Goal: Task Accomplishment & Management: Use online tool/utility

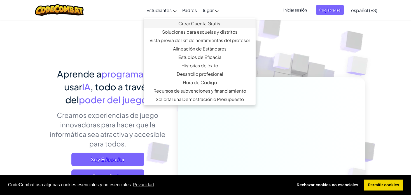
click at [212, 21] on link "Crear Cuenta Gratis." at bounding box center [200, 23] width 112 height 8
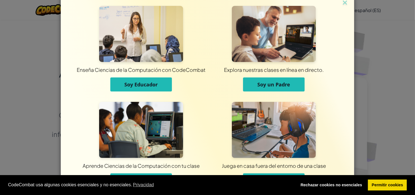
scroll to position [27, 0]
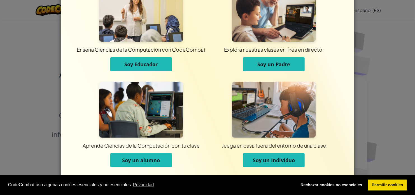
click at [143, 164] on button "Soy un alumno" at bounding box center [141, 160] width 62 height 14
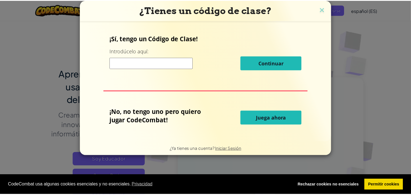
scroll to position [0, 0]
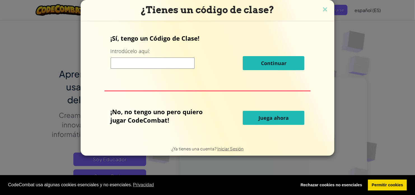
click at [262, 118] on span "Juega ahora" at bounding box center [274, 117] width 30 height 7
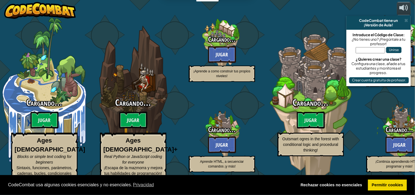
select select "es-ES"
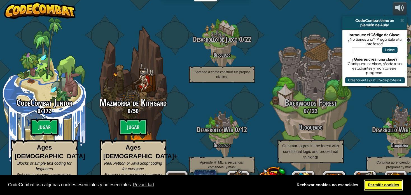
click at [393, 185] on link "Permitir cookies" at bounding box center [383, 184] width 39 height 11
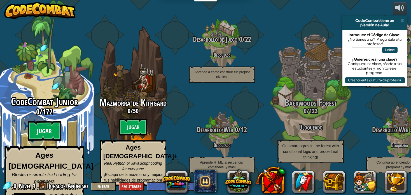
click at [47, 133] on btn "Jugar" at bounding box center [45, 131] width 34 height 20
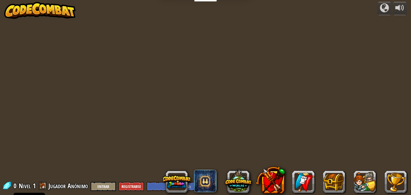
select select "es-ES"
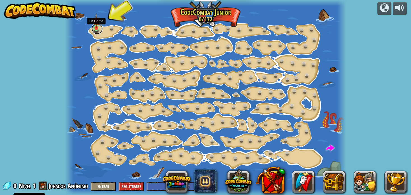
click at [95, 30] on link at bounding box center [97, 28] width 11 height 11
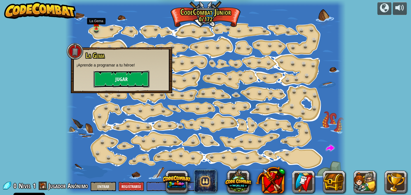
click at [131, 84] on button "Jugar" at bounding box center [122, 79] width 56 height 17
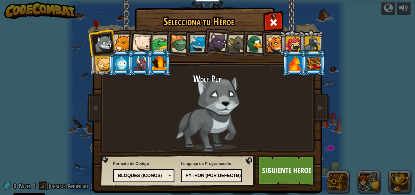
click at [295, 45] on div at bounding box center [293, 43] width 15 height 15
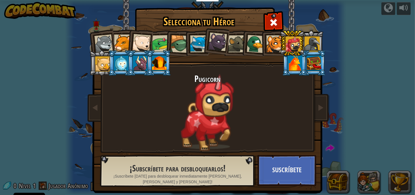
click at [212, 46] on div at bounding box center [217, 42] width 19 height 19
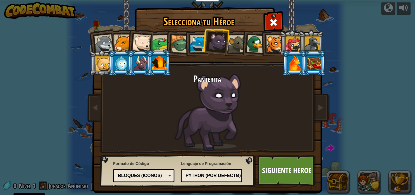
click at [234, 175] on div "Python (Por defecto)" at bounding box center [210, 175] width 48 height 6
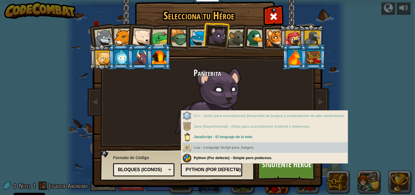
scroll to position [6, 0]
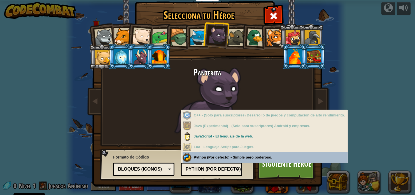
click at [240, 158] on div "Lenguaje de Programación Python (Por defecto) JavaScript Lua C++ Java (Experime…" at bounding box center [211, 164] width 61 height 23
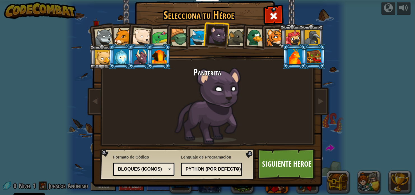
click at [148, 170] on div "Bloques (iconos)" at bounding box center [142, 169] width 48 height 6
click at [294, 163] on link "Siguiente Heroe" at bounding box center [287, 164] width 59 height 31
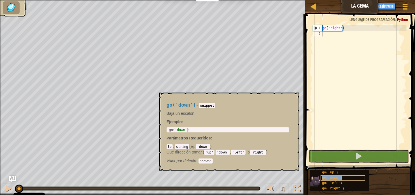
click at [338, 178] on span "go('down')" at bounding box center [332, 178] width 20 height 4
click at [326, 177] on span "go('down')" at bounding box center [332, 178] width 20 height 4
type textarea "go('down')"
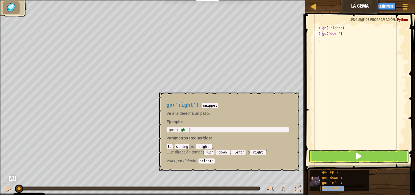
click at [334, 187] on span "go('right')" at bounding box center [333, 188] width 22 height 4
click at [328, 37] on div "go ( 'right' ) go ( 'down' )" at bounding box center [363, 92] width 85 height 135
click at [344, 188] on div "go('right')" at bounding box center [343, 188] width 45 height 5
type textarea "go('right')"
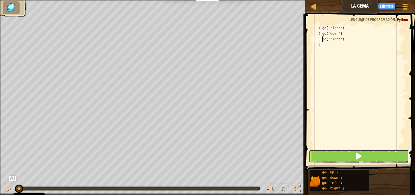
click at [358, 155] on span at bounding box center [359, 156] width 8 height 8
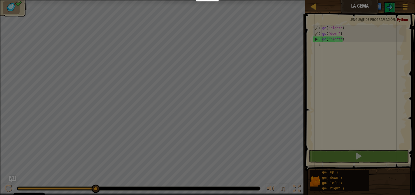
scroll to position [3, 0]
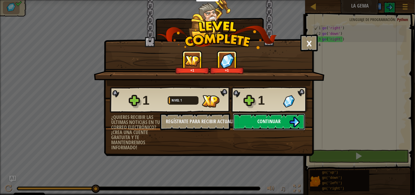
click at [263, 122] on span "Continuar" at bounding box center [269, 121] width 23 height 7
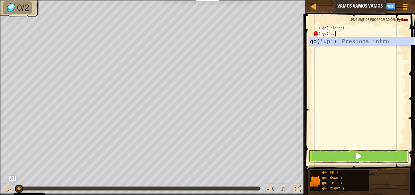
scroll to position [3, 1]
type textarea "go('up')"
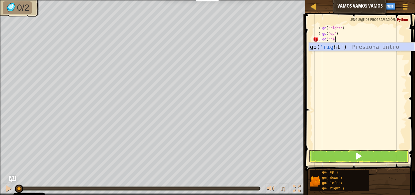
scroll to position [3, 1]
type textarea "go('right')"
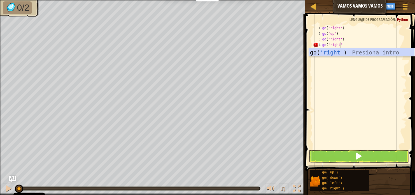
scroll to position [3, 1]
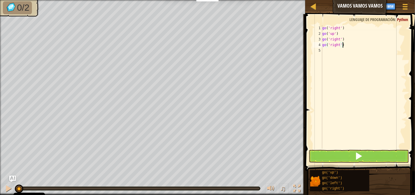
type textarea "go('right')"
click at [373, 158] on button at bounding box center [359, 156] width 100 height 13
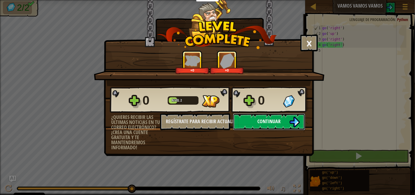
click at [281, 123] on span "Continuar" at bounding box center [269, 121] width 23 height 7
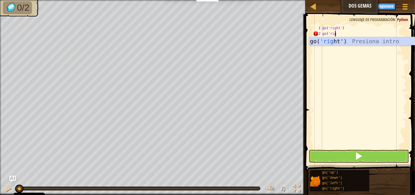
scroll to position [3, 1]
type textarea "go('right')"
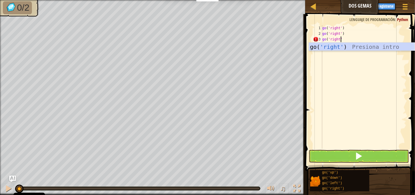
scroll to position [3, 1]
type textarea "go('right')"
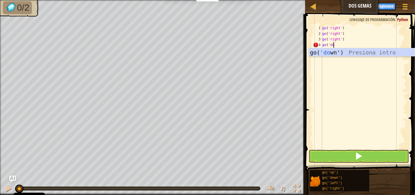
scroll to position [3, 1]
type textarea "go('down')"
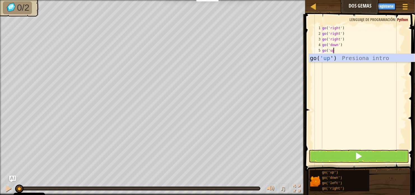
scroll to position [3, 1]
type textarea "go('up')"
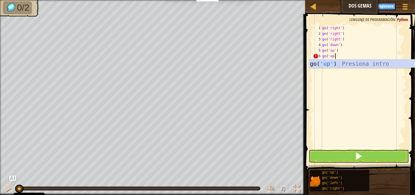
scroll to position [3, 1]
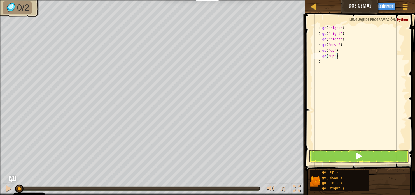
type textarea "go('up')"
click at [373, 161] on button at bounding box center [359, 156] width 100 height 13
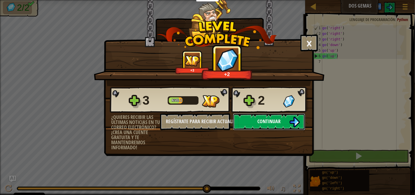
click at [264, 124] on button "Continuar" at bounding box center [269, 121] width 72 height 17
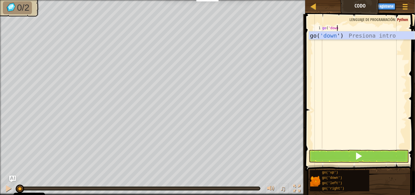
scroll to position [3, 1]
type textarea "go('down')"
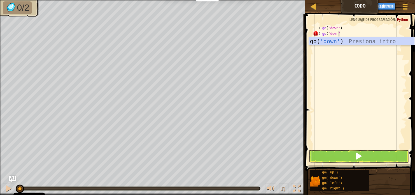
scroll to position [3, 1]
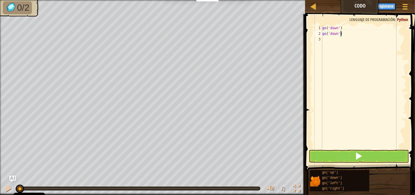
type textarea "go('down')"
type textarea "go('left')"
click at [357, 155] on span at bounding box center [359, 156] width 8 height 8
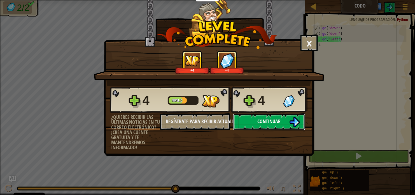
click at [280, 124] on span "Continuar" at bounding box center [269, 121] width 23 height 7
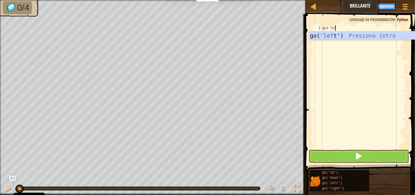
scroll to position [3, 1]
type textarea "go('left')"
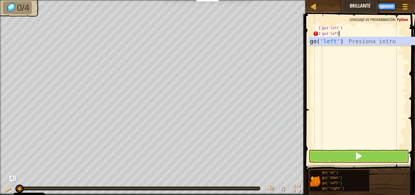
type textarea "go('left')"
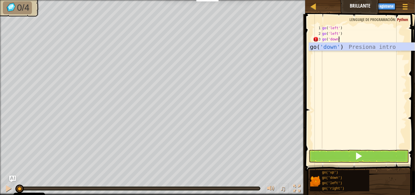
type textarea "go('down')"
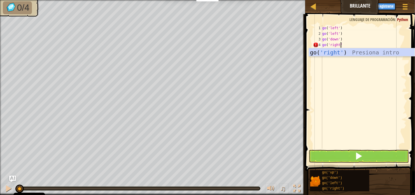
scroll to position [3, 1]
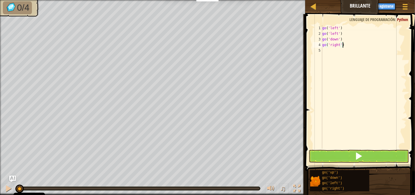
type textarea "go('right')"
click at [360, 157] on span at bounding box center [359, 156] width 8 height 8
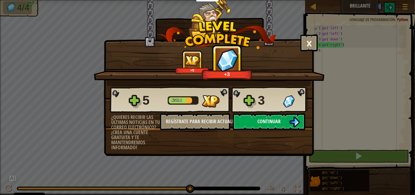
click at [272, 124] on span "Continuar" at bounding box center [269, 121] width 23 height 7
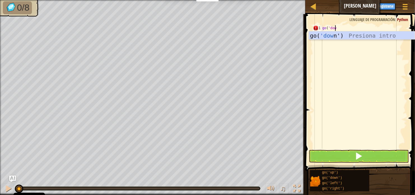
scroll to position [3, 1]
type textarea "go('down')"
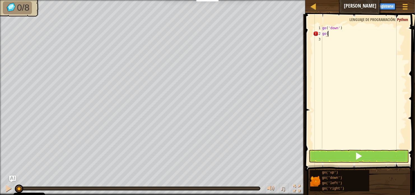
scroll to position [3, 0]
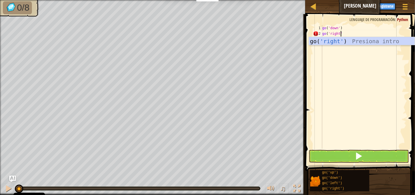
type textarea "go('right')"
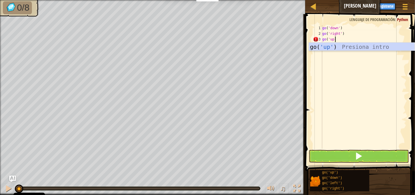
type textarea "go('up')"
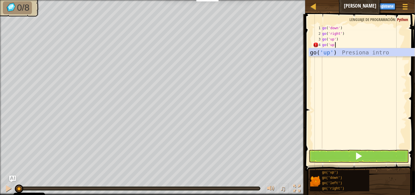
type textarea "go('up')"
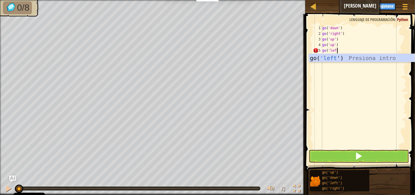
scroll to position [3, 1]
type textarea "go('left')"
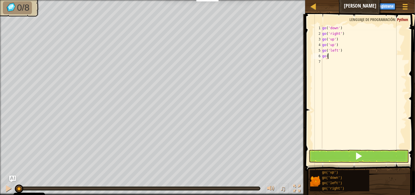
scroll to position [3, 0]
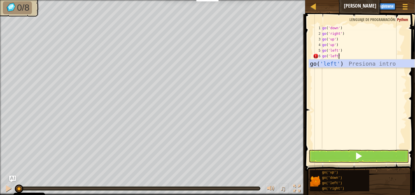
type textarea "go('left')"
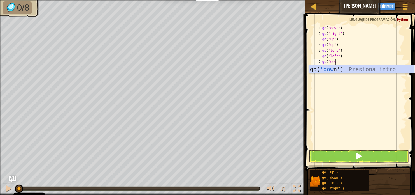
scroll to position [3, 1]
type textarea "go('down')"
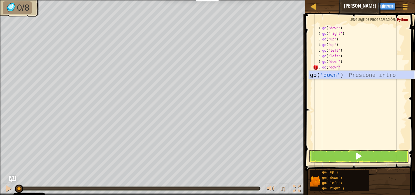
scroll to position [3, 1]
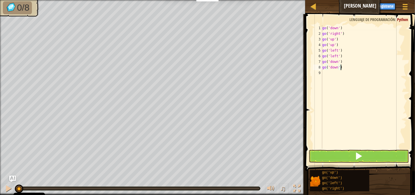
type textarea "go('down')"
click at [363, 159] on button at bounding box center [359, 156] width 100 height 13
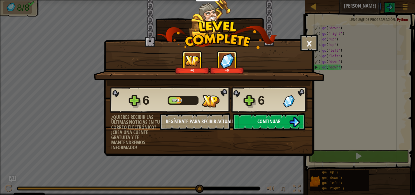
click at [284, 121] on button "Continuar" at bounding box center [269, 121] width 72 height 17
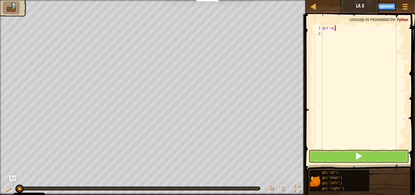
scroll to position [3, 1]
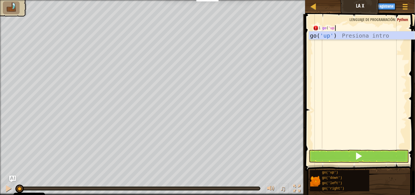
type textarea "go('up')"
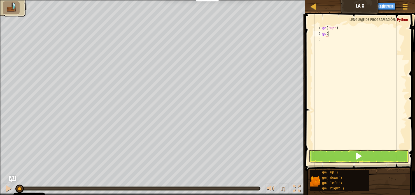
scroll to position [3, 0]
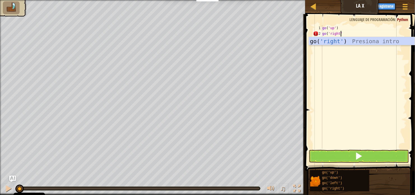
type textarea "go('right')"
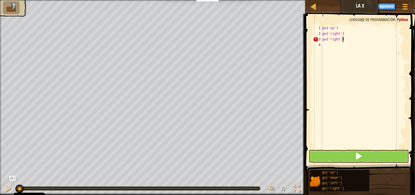
scroll to position [3, 1]
type textarea "go('right')"
click at [375, 156] on button at bounding box center [359, 156] width 100 height 13
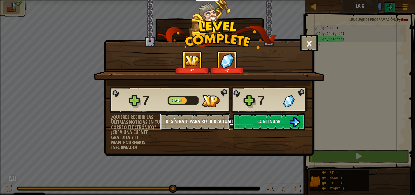
click at [218, 126] on button "Regístrate para recibir actualizaciones." at bounding box center [195, 121] width 70 height 17
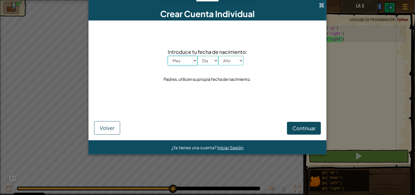
click at [188, 60] on select "Mes Enero Febrero Órdenes de marcha Abril Mayo Junio Julio Agosto Septiembre Oc…" at bounding box center [183, 61] width 30 height 10
select select "3"
click at [168, 56] on select "Mes Enero Febrero Órdenes de marcha Abril Mayo Junio Julio Agosto Septiembre Oc…" at bounding box center [183, 61] width 30 height 10
click at [207, 63] on select "Día 1 2 3 4 5 6 7 8 9 10 11 12 13 14 15 16 17 18 19 20 21 22 23 24 25 26 27 28 …" at bounding box center [208, 61] width 21 height 10
select select "10"
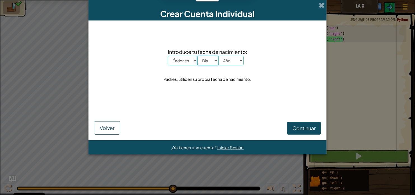
click at [198, 56] on select "Día 1 2 3 4 5 6 7 8 9 10 11 12 13 14 15 16 17 18 19 20 21 22 23 24 25 26 27 28 …" at bounding box center [208, 61] width 21 height 10
click at [232, 57] on select "Año 2025 2024 2023 2022 2021 2020 2019 2018 2017 2016 2015 2014 2013 2012 2011 …" at bounding box center [231, 61] width 25 height 10
select select "1989"
click at [219, 56] on select "Año 2025 2024 2023 2022 2021 2020 2019 2018 2017 2016 2015 2014 2013 2012 2011 …" at bounding box center [231, 61] width 25 height 10
click at [307, 127] on span "Continuar" at bounding box center [304, 128] width 23 height 6
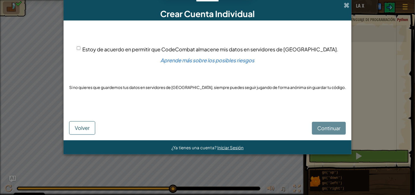
click at [138, 46] on div "Estoy de acuerdo en permitir que CodeCombat almacene mis datos en servidores de…" at bounding box center [208, 49] width 262 height 8
click at [135, 47] on span "Estoy de acuerdo en permitir que CodeCombat almacene mis datos en servidores de…" at bounding box center [210, 49] width 256 height 6
click at [80, 47] on input "Estoy de acuerdo en permitir que CodeCombat almacene mis datos en servidores de…" at bounding box center [79, 48] width 4 height 4
checkbox input "true"
click at [318, 125] on span "Continuar" at bounding box center [329, 128] width 23 height 6
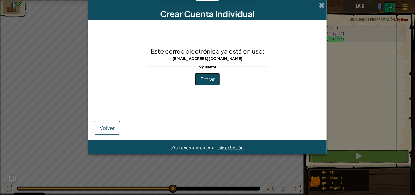
click at [213, 82] on span "Entrar" at bounding box center [208, 79] width 14 height 6
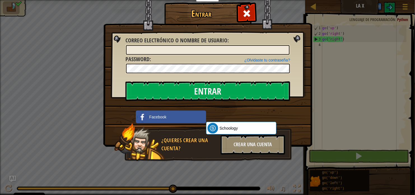
click at [286, 111] on div "Facebook Schoology ClassLink" at bounding box center [209, 128] width 163 height 36
click at [247, 142] on div "Crear una cuenta" at bounding box center [253, 145] width 64 height 20
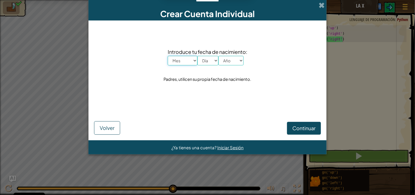
click at [187, 59] on select "Mes Enero Febrero Órdenes de marcha Abril Mayo Junio Julio Agosto Septiembre Oc…" at bounding box center [183, 61] width 30 height 10
select select "3"
click at [168, 56] on select "Mes Enero Febrero Órdenes de marcha Abril Mayo Junio Julio Agosto Septiembre Oc…" at bounding box center [183, 61] width 30 height 10
click at [210, 65] on select "Día 1 2 3 4 5 6 7 8 9 10 11 12 13 14 15 16 17 18 19 20 21 22 23 24 25 26 27 28 …" at bounding box center [208, 61] width 21 height 10
select select "10"
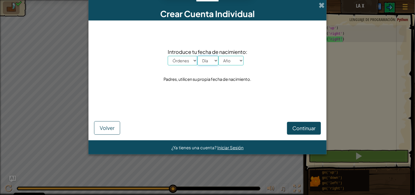
click at [198, 56] on select "Día 1 2 3 4 5 6 7 8 9 10 11 12 13 14 15 16 17 18 19 20 21 22 23 24 25 26 27 28 …" at bounding box center [208, 61] width 21 height 10
click at [235, 62] on select "Año 2025 2024 2023 2022 2021 2020 2019 2018 2017 2016 2015 2014 2013 2012 2011 …" at bounding box center [231, 61] width 25 height 10
select select "1989"
click at [219, 56] on select "Año 2025 2024 2023 2022 2021 2020 2019 2018 2017 2016 2015 2014 2013 2012 2011 …" at bounding box center [231, 61] width 25 height 10
click at [296, 127] on span "Continuar" at bounding box center [304, 128] width 23 height 6
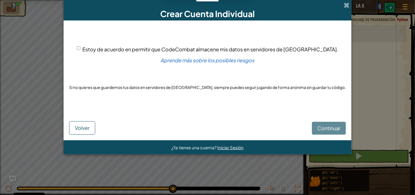
click at [112, 50] on span "Estoy de acuerdo en permitir que CodeCombat almacene mis datos en servidores de…" at bounding box center [210, 49] width 256 height 6
click at [80, 50] on input "Estoy de acuerdo en permitir que CodeCombat almacene mis datos en servidores de…" at bounding box center [79, 48] width 4 height 4
checkbox input "true"
click at [321, 131] on button "Continuar" at bounding box center [329, 128] width 34 height 13
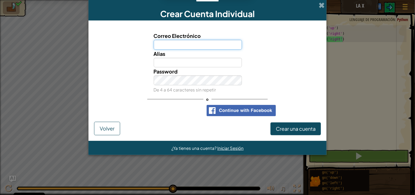
click at [210, 45] on input "Correo Electrónico" at bounding box center [198, 45] width 89 height 10
type input "gabi.her.ala@gmail.com"
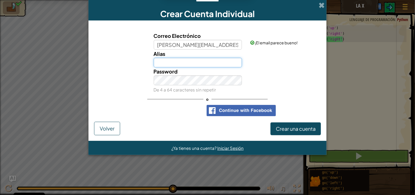
click at [193, 62] on input "Alias" at bounding box center [198, 63] width 89 height 10
type input "F"
type input "C"
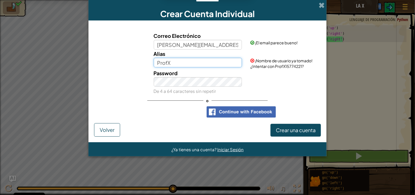
click at [182, 63] on input "ProfX" at bounding box center [198, 63] width 89 height 10
type input "P"
type input "XProf"
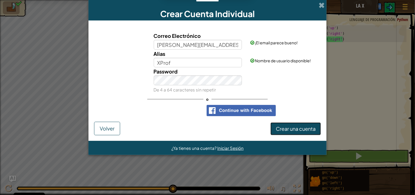
click at [302, 128] on span "Crear una cuenta" at bounding box center [296, 128] width 40 height 6
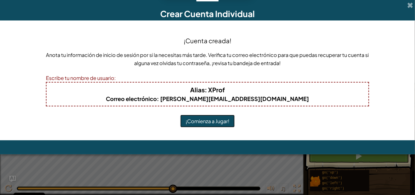
click at [218, 118] on button "¡Comienza a Jugar!" at bounding box center [207, 121] width 54 height 13
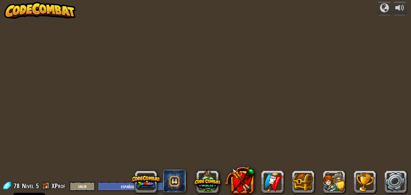
select select "es-ES"
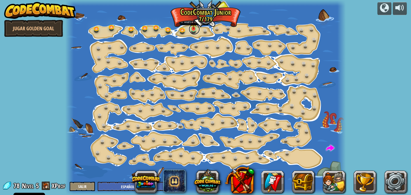
click at [195, 29] on link at bounding box center [194, 29] width 11 height 11
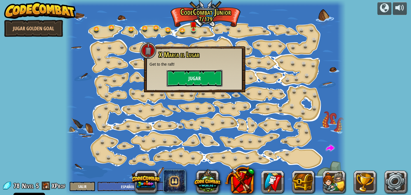
click at [199, 77] on button "Jugar" at bounding box center [195, 78] width 56 height 17
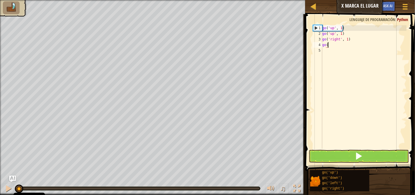
scroll to position [3, 0]
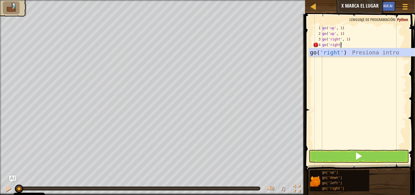
type textarea "go('right')"
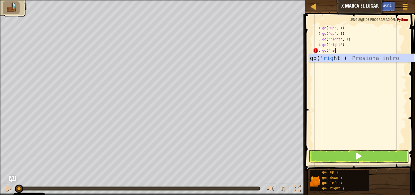
scroll to position [3, 1]
type textarea "go('right')"
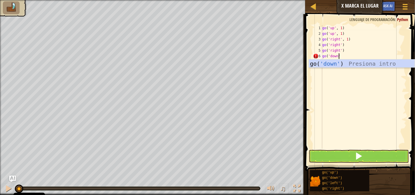
type textarea "go('down')"
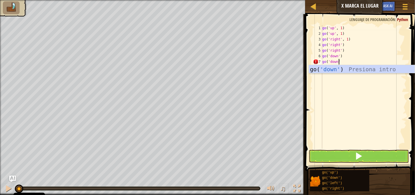
type textarea "go('down')"
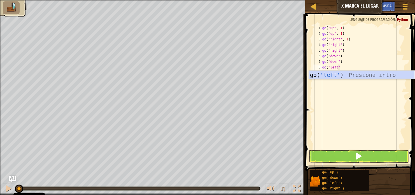
scroll to position [3, 1]
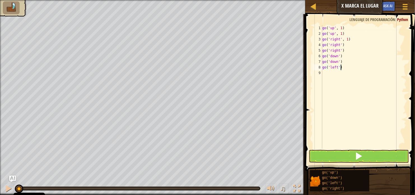
type textarea "go('left')"
click at [373, 159] on button at bounding box center [359, 156] width 100 height 13
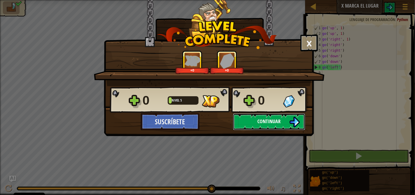
click at [274, 122] on span "Continuar" at bounding box center [269, 121] width 23 height 7
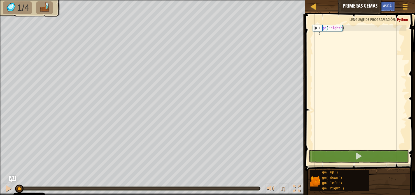
click at [338, 35] on div "go ( 'right' )" at bounding box center [363, 92] width 85 height 135
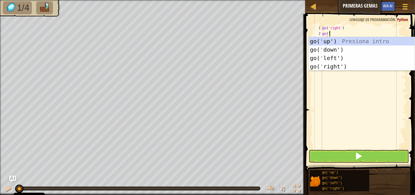
scroll to position [3, 0]
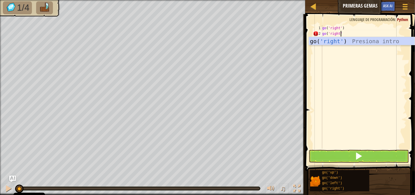
type textarea "go('right')"
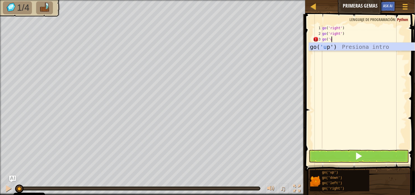
scroll to position [3, 0]
type textarea "go('up')"
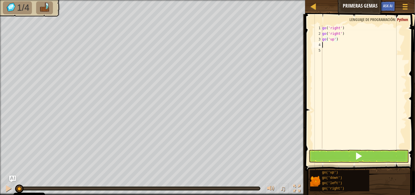
scroll to position [3, 0]
type textarea "go('"
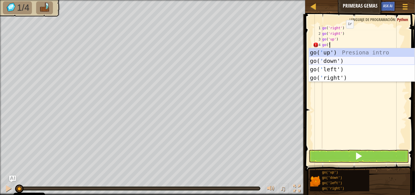
click at [329, 62] on div "go( ' up') Presiona intro go( ' down') Presiona intro go( ' left') Presiona int…" at bounding box center [362, 73] width 106 height 50
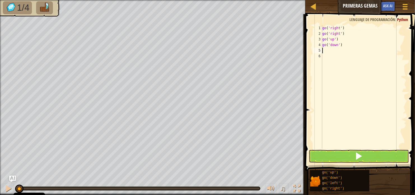
type textarea "go"
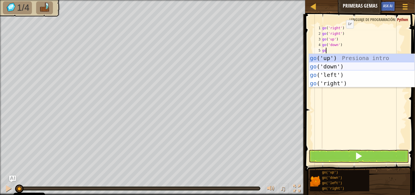
click at [326, 69] on div "go ('up') Presiona intro go ('down') Presiona intro go ('left') Presiona intro …" at bounding box center [362, 79] width 106 height 50
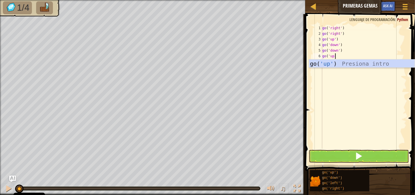
type textarea "go('up')"
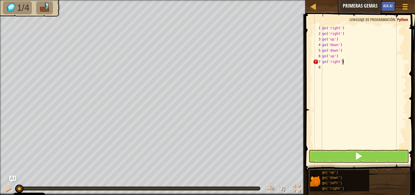
scroll to position [3, 1]
type textarea "go('right')"
click at [357, 157] on span at bounding box center [359, 156] width 8 height 8
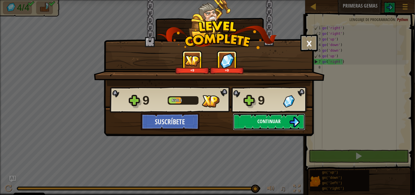
click at [287, 125] on button "Continuar" at bounding box center [269, 121] width 72 height 17
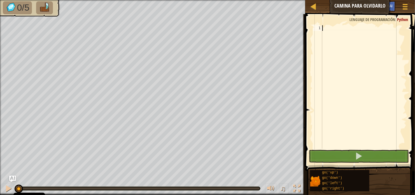
scroll to position [3, 0]
type textarea "go"
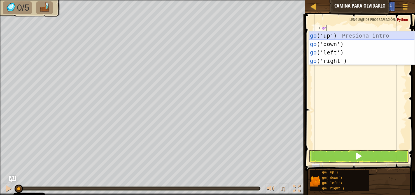
click at [333, 36] on div "go ('up') Presiona intro go ('down') Presiona intro go ('left') Presiona intro …" at bounding box center [362, 56] width 106 height 50
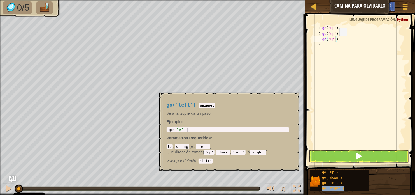
type textarea "go('up'go('right'))"
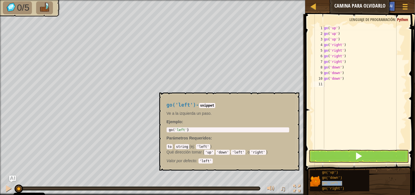
type textarea "go('left')"
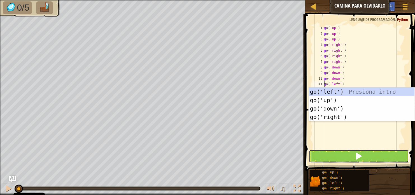
click at [351, 155] on button at bounding box center [359, 156] width 100 height 13
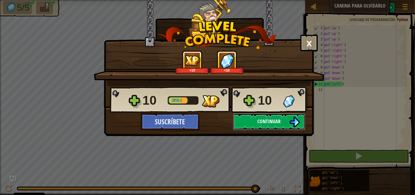
click at [267, 118] on span "Continuar" at bounding box center [269, 121] width 23 height 7
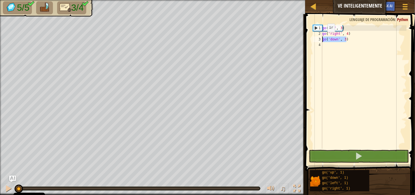
drag, startPoint x: 353, startPoint y: 39, endPoint x: 318, endPoint y: 36, distance: 34.5
click at [318, 36] on div "1 2 3 4 go ( 'up' , 3 ) go ( 'right' , 4 ) go ( 'down' , 3 ) הההההההההההההההההה…" at bounding box center [359, 86] width 95 height 123
type textarea "go('down', 3)"
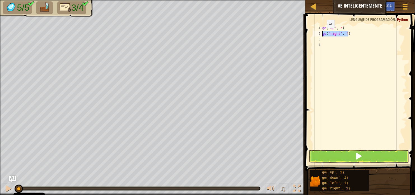
drag, startPoint x: 355, startPoint y: 34, endPoint x: 318, endPoint y: 34, distance: 36.7
click at [318, 34] on div "1 2 3 4 go ( 'up' , 3 ) go ( 'right' , 4 ) הההההההההההההההההההההההההההההההההההה…" at bounding box center [359, 86] width 95 height 123
type textarea "go('right', 4)"
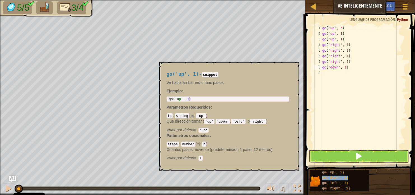
type textarea "go('dogo('down', 1)wn', 1)"
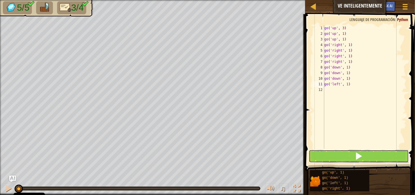
click at [346, 156] on button at bounding box center [359, 156] width 100 height 13
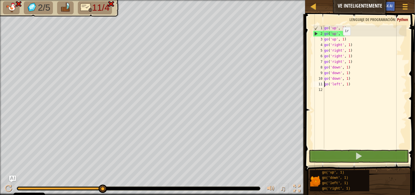
click at [340, 41] on div "go ( 'up' , 3 ) go ( 'up' , 1 ) go ( 'up' , 1 ) go ( 'right' , 1 ) go ( 'right'…" at bounding box center [365, 92] width 84 height 135
type textarea "go('up', 1)"
drag, startPoint x: 348, startPoint y: 41, endPoint x: 316, endPoint y: 42, distance: 32.2
click at [316, 42] on div "go('up', 1) 1 2 3 4 5 6 7 8 9 10 11 12 go ( 'up' , 3 ) go ( 'up' , 1 ) go ( 'up…" at bounding box center [359, 86] width 95 height 123
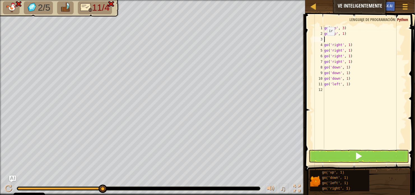
type textarea "go('up', 1)"
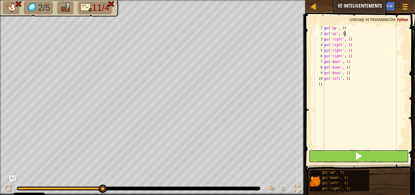
click at [355, 159] on button at bounding box center [359, 156] width 100 height 13
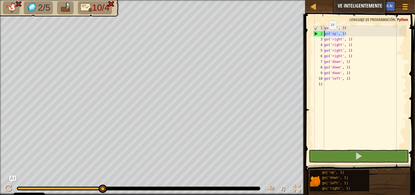
drag, startPoint x: 351, startPoint y: 35, endPoint x: 305, endPoint y: 35, distance: 45.1
click at [305, 35] on div "go('up', 1) 1 2 3 4 5 6 7 8 9 10 11 go ( 'up' , 3 ) go ( 'up' , 1 ) go ( 'right…" at bounding box center [360, 103] width 112 height 173
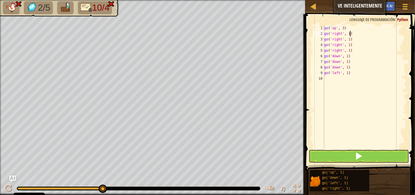
click at [382, 35] on div "go ( 'up' , 3 ) go ( 'right' , 1 ) go ( 'right' , 1 ) go ( 'right' , 1 ) go ( '…" at bounding box center [365, 92] width 84 height 135
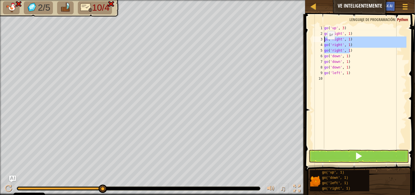
drag, startPoint x: 355, startPoint y: 52, endPoint x: 308, endPoint y: 38, distance: 49.3
click at [308, 38] on div "go('right', 1) 1 2 3 4 5 6 7 8 9 10 go ( 'up' , 3 ) go ( 'right' , 1 ) go ( 'ri…" at bounding box center [360, 103] width 112 height 173
type textarea "go('right', 1) go('right', 1)"
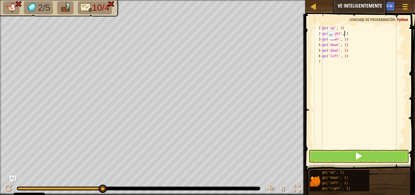
scroll to position [3, 2]
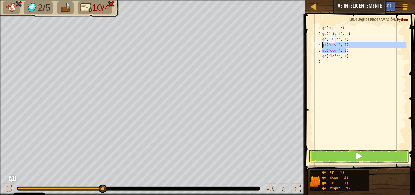
click at [301, 43] on div "Mapa Ve inteligentemente Menú del Juego Ask AI 1 הההההההההההההההההההההההההההההה…" at bounding box center [207, 97] width 415 height 195
type textarea "go('down', 1) go('down', 1)"
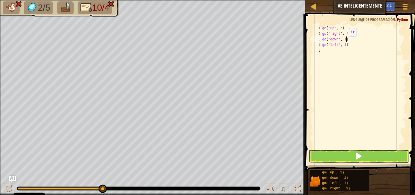
click at [344, 41] on div "go ( 'up' , 3 ) go ( 'right' , 4 ) go ( 'down' , 1 ) go ( 'left' , 1 )" at bounding box center [363, 92] width 85 height 135
type textarea "go('down', 3)"
click at [363, 154] on button at bounding box center [359, 156] width 100 height 13
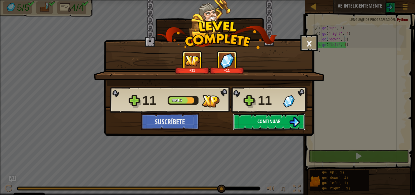
click at [272, 119] on span "Continuar" at bounding box center [269, 121] width 23 height 7
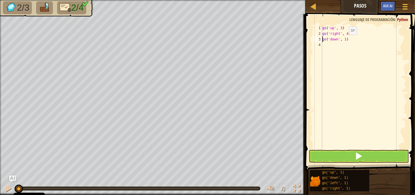
click at [345, 40] on div "go ( 'up' , 3 ) go ( 'right' , 4 ) go ( 'down' , 1 )" at bounding box center [363, 92] width 85 height 135
click at [370, 41] on div "go ( 'up' , 3 ) go ( 'right' , 4 ) go ( 'down' , 3 )" at bounding box center [363, 92] width 85 height 135
click at [345, 45] on div "go ( 'up' , 3 ) go ( 'right' , 4 ) go ( 'down' , 3 ) go ( 'left' , 1 )" at bounding box center [363, 92] width 85 height 135
type textarea "go('left', 2)"
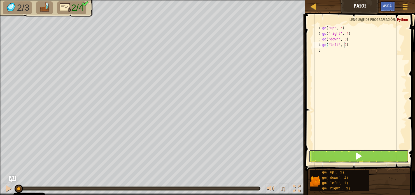
click at [351, 157] on button at bounding box center [359, 156] width 100 height 13
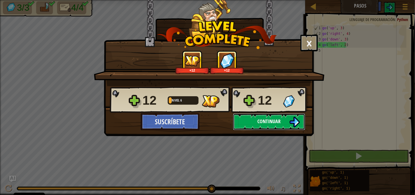
click at [279, 125] on button "Continuar" at bounding box center [269, 121] width 72 height 17
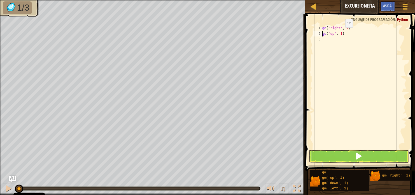
click at [341, 33] on div "go ( 'right' , 2 ) go ( 'up' , 1 )" at bounding box center [363, 92] width 85 height 135
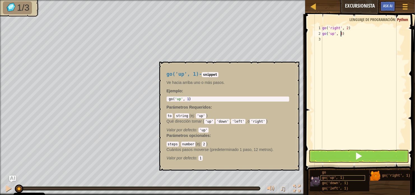
scroll to position [4, 0]
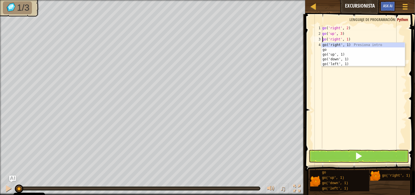
click at [354, 37] on div "go ( 'right' , 2 ) go ( 'up' , 3 ) go ( 'right' , 1 )" at bounding box center [363, 92] width 85 height 135
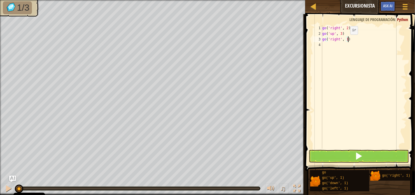
click at [346, 40] on div "go ( 'right' , 2 ) go ( 'up' , 3 ) go ( 'right' , 1 )" at bounding box center [363, 92] width 85 height 135
type textarea "go('right', 2)"
click at [356, 157] on span at bounding box center [359, 156] width 8 height 8
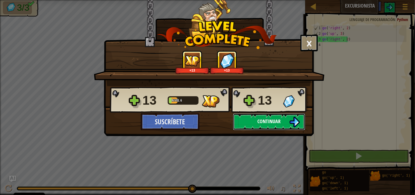
click at [283, 123] on button "Continuar" at bounding box center [269, 121] width 72 height 17
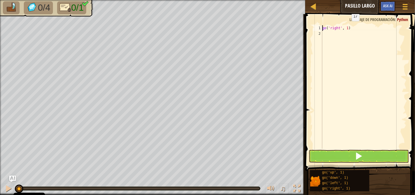
click at [347, 27] on div "go ( 'right' , 1 )" at bounding box center [363, 92] width 85 height 135
type textarea "go('right', 5)"
click at [359, 154] on span at bounding box center [359, 156] width 8 height 8
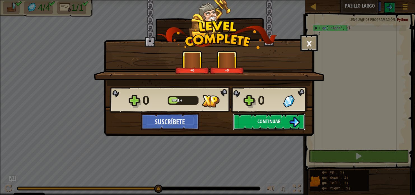
click at [272, 117] on button "Continuar" at bounding box center [269, 121] width 72 height 17
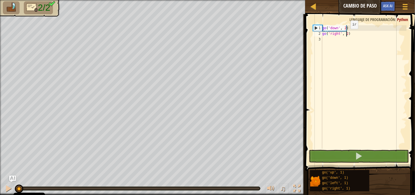
click at [346, 34] on div "go ( 'down' , 2 ) go ( 'right' , 2 )" at bounding box center [363, 92] width 85 height 135
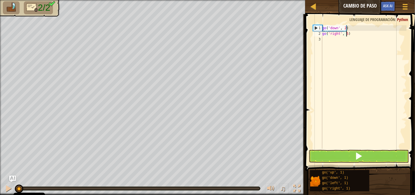
scroll to position [3, 2]
type textarea "go('right', 5)"
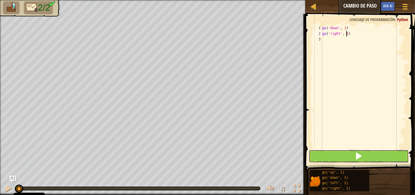
click at [353, 152] on button at bounding box center [359, 156] width 100 height 13
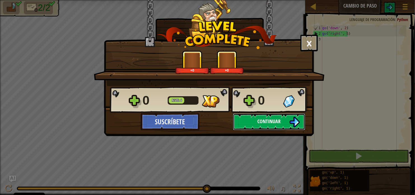
click at [264, 118] on span "Continuar" at bounding box center [269, 121] width 23 height 7
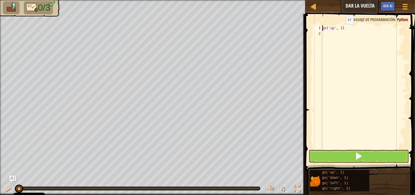
click at [341, 30] on div "go ( 'up' , 1 )" at bounding box center [363, 92] width 85 height 135
type textarea "go('up', 2)"
click at [351, 28] on div "go ( 'up' , 2 )" at bounding box center [363, 92] width 85 height 135
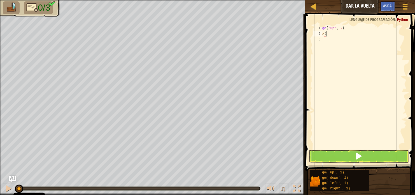
type textarea ">"
type textarea "go('right', 3)"
type textarea "go('down', 2)"
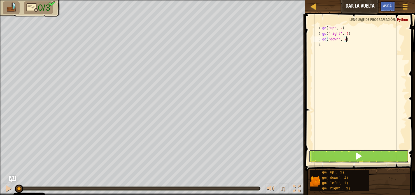
click at [371, 158] on button at bounding box center [359, 156] width 100 height 13
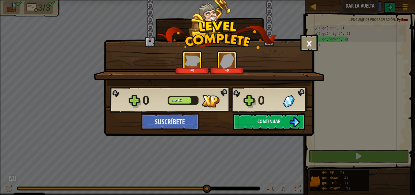
click at [259, 119] on span "Continuar" at bounding box center [269, 121] width 23 height 7
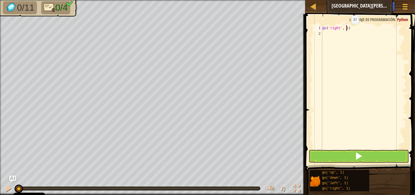
click at [347, 29] on div "go ( 'right' , 1 )" at bounding box center [363, 92] width 85 height 135
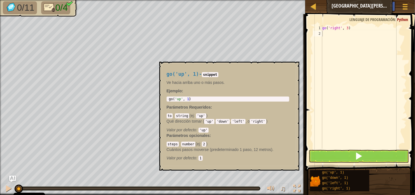
scroll to position [3, 1]
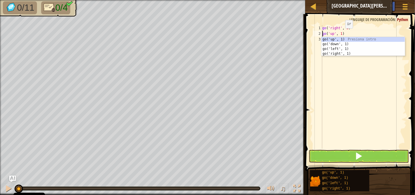
click at [341, 34] on div "go ( 'right' , 3 ) go ( 'up' , 1 )" at bounding box center [363, 92] width 85 height 135
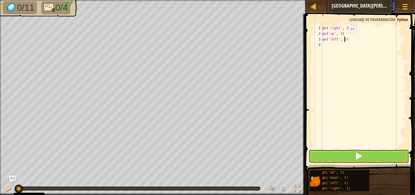
click at [344, 39] on div "go ( 'right' , 3 ) go ( 'up' , 3 ) go ( 'left' , 1 )" at bounding box center [363, 92] width 85 height 135
click at [345, 45] on div "go ( 'right' , 3 ) go ( 'up' , 3 ) go ( 'left' , 3 ) go ( 'down' , 1 )" at bounding box center [363, 92] width 85 height 135
type textarea "go('down', 3)"
click at [356, 152] on span at bounding box center [359, 156] width 8 height 8
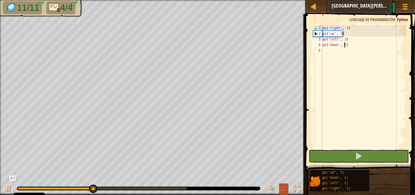
click at [285, 187] on span "♫" at bounding box center [284, 188] width 6 height 8
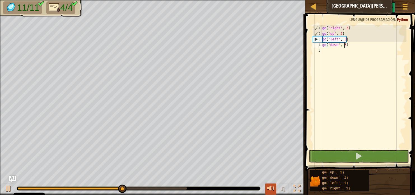
click at [274, 189] on div at bounding box center [270, 188] width 7 height 7
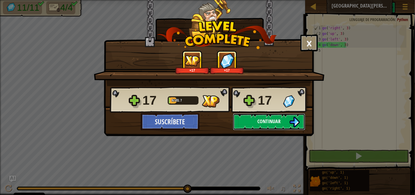
click at [278, 118] on span "Continuar" at bounding box center [269, 121] width 23 height 7
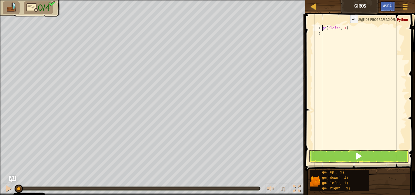
click at [346, 28] on div "go ( 'left' , 1 )" at bounding box center [363, 92] width 85 height 135
click at [345, 34] on div "go ( 'left' , 2 ) go ( 'down' , 1 )" at bounding box center [363, 92] width 85 height 135
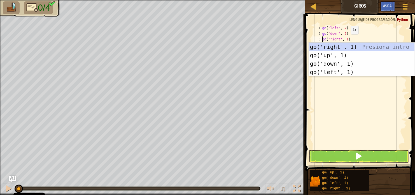
click at [346, 40] on div "go ( 'left' , 2 ) go ( 'down' , 2 ) go ( 'right' , 1 )" at bounding box center [363, 92] width 85 height 135
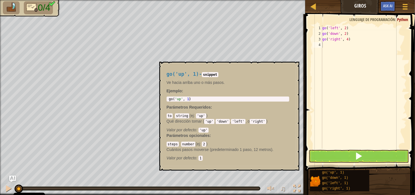
scroll to position [3, 1]
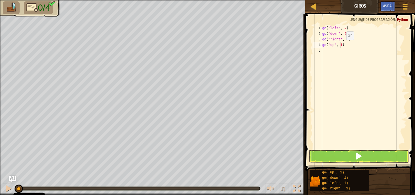
click at [342, 45] on div "go ( 'left' , 2 ) go ( 'down' , 2 ) go ( 'right' , 4 ) go ( 'up' , 1 )" at bounding box center [363, 92] width 85 height 135
type textarea "go('up', 3)"
click at [350, 155] on button at bounding box center [359, 156] width 100 height 13
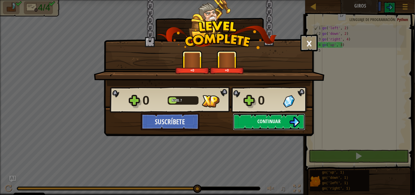
click at [264, 123] on span "Continuar" at bounding box center [269, 121] width 23 height 7
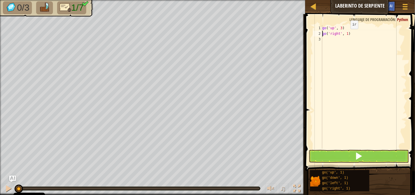
click at [347, 34] on div "go ( 'up' , 3 ) go ( 'right' , 1 )" at bounding box center [363, 92] width 85 height 135
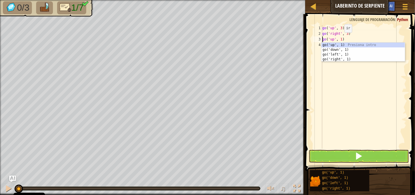
scroll to position [3, 1]
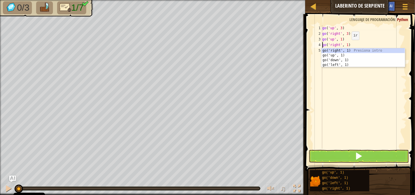
click at [347, 45] on div "go ( 'up' , 3 ) go ( 'right' , 3 ) go ( 'up' , 1 ) go ( 'right' , 1 )" at bounding box center [363, 92] width 85 height 135
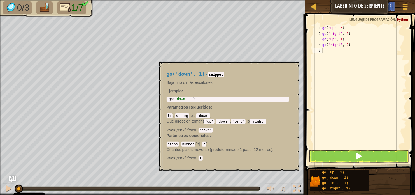
scroll to position [3, 1]
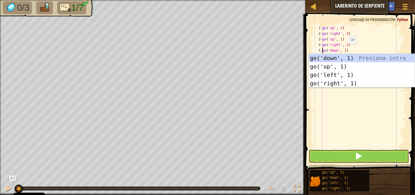
click at [344, 49] on div "go ( 'up' , 3 ) go ( 'right' , 3 ) go ( 'up' , 1 ) go ( 'right' , 2 ) go ( 'dow…" at bounding box center [363, 92] width 85 height 135
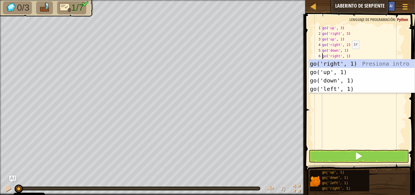
click at [347, 54] on div "go ( 'up' , 3 ) go ( 'right' , 3 ) go ( 'up' , 1 ) go ( 'right' , 2 ) go ( 'dow…" at bounding box center [363, 92] width 85 height 135
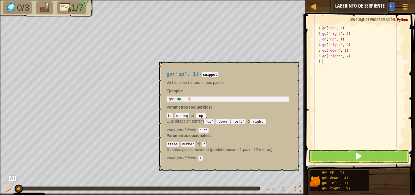
scroll to position [3, 1]
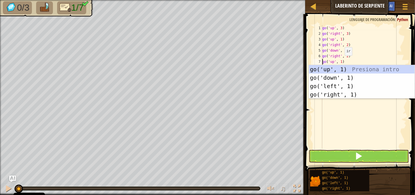
click at [340, 61] on div "go ( 'up' , 3 ) go ( 'right' , 3 ) go ( 'up' , 1 ) go ( 'right' , 2 ) go ( 'dow…" at bounding box center [363, 92] width 85 height 135
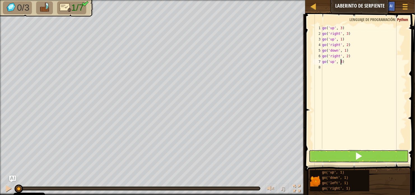
click at [352, 155] on button at bounding box center [359, 156] width 100 height 13
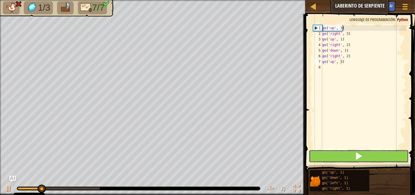
click at [359, 162] on button at bounding box center [359, 156] width 100 height 13
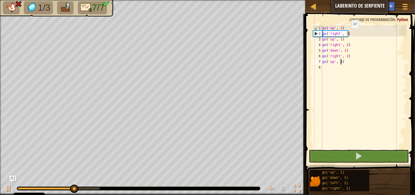
click at [347, 34] on div "go ( 'up' , 3 ) go ( 'right' , 3 ) go ( 'up' , 1 ) go ( 'right' , 2 ) go ( 'dow…" at bounding box center [363, 92] width 85 height 135
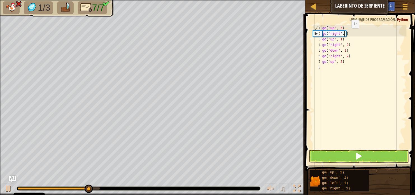
scroll to position [3, 2]
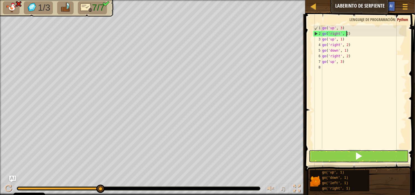
click at [351, 157] on button at bounding box center [359, 156] width 100 height 13
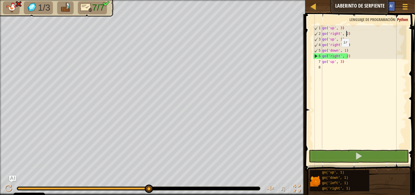
click at [337, 52] on div "go ( 'up' , 3 ) go ( 'right' , 2 ) go ( 'up' , 1 ) go ( 'right' , 2 ) go ( 'dow…" at bounding box center [363, 92] width 85 height 135
click at [337, 45] on div "go ( 'up' , 3 ) go ( 'right' , 2 ) go ( 'up' , 1 ) go ( 'right' , 2 ) go ( 'dow…" at bounding box center [363, 92] width 85 height 135
click at [346, 50] on div "go ( 'up' , 3 ) go ( 'right' , 2 ) go ( 'up' , 1 ) go ( 'right' , 2 ) go ( 'dow…" at bounding box center [363, 92] width 85 height 135
click at [346, 51] on div "go ( 'up' , 3 ) go ( 'right' , 2 ) go ( 'up' , 1 ) go ( 'right' , 2 ) go ( 'dow…" at bounding box center [363, 92] width 85 height 135
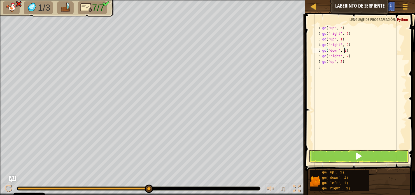
type textarea "go('down', 2)"
click at [361, 152] on span at bounding box center [359, 156] width 8 height 8
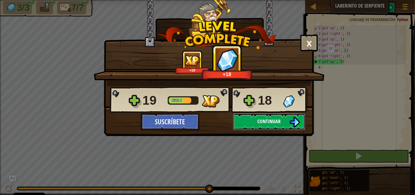
click at [267, 124] on span "Continuar" at bounding box center [269, 121] width 23 height 7
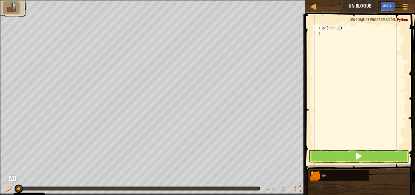
type textarea "go('up', 2)"
type textarea "go('left' 3)"
type textarea "go('down', 2)"
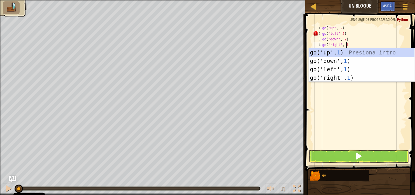
scroll to position [3, 2]
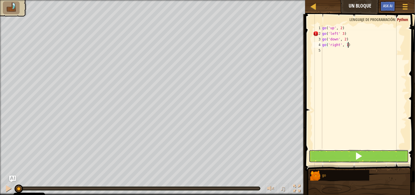
click at [351, 155] on button at bounding box center [359, 156] width 100 height 13
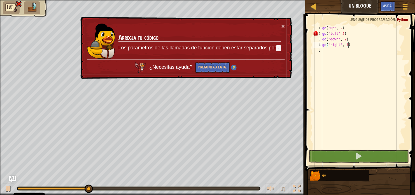
click at [282, 24] on button "×" at bounding box center [283, 26] width 3 height 6
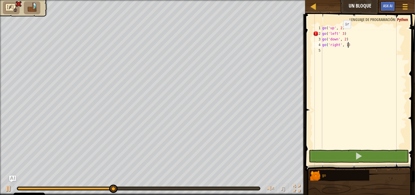
click at [339, 34] on div "go ( 'up' , 2 ) go ( 'left' 3 ) go ( 'down' , 2 ) go ( 'right' , 1 )" at bounding box center [363, 92] width 85 height 135
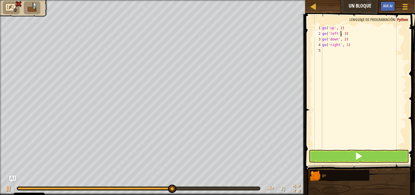
type textarea "go('left', 3)"
click at [355, 154] on button at bounding box center [359, 156] width 100 height 13
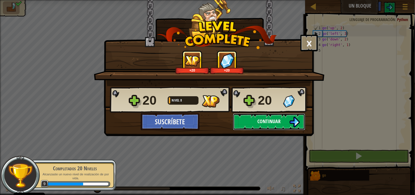
click at [274, 121] on span "Continuar" at bounding box center [269, 121] width 23 height 7
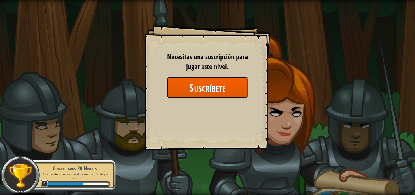
click at [227, 91] on button "Suscríbete" at bounding box center [207, 88] width 81 height 22
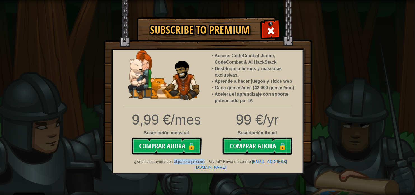
drag, startPoint x: 187, startPoint y: 161, endPoint x: 199, endPoint y: 163, distance: 11.6
click at [199, 163] on div "¿Necesitas ayuda con el pago o prefieres PayPal? Envía un correo [EMAIL_ADDRESS…" at bounding box center [208, 163] width 190 height 13
click at [273, 31] on span at bounding box center [271, 30] width 9 height 9
